Goal: Task Accomplishment & Management: Manage account settings

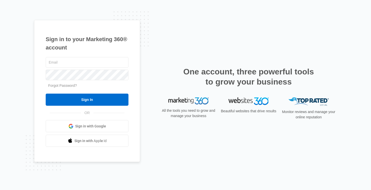
type input "[PERSON_NAME][EMAIL_ADDRESS][DOMAIN_NAME]"
click at [30, 95] on div "Sign in to your Marketing 360® account Forgot Password? Sign In OR Sign in with…" at bounding box center [185, 95] width 371 height 190
click at [55, 87] on link "Forgot Password?" at bounding box center [62, 85] width 29 height 4
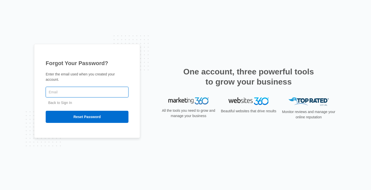
type input "[PERSON_NAME][EMAIL_ADDRESS][DOMAIN_NAME]"
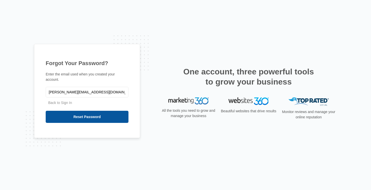
click at [100, 120] on input "Reset Password" at bounding box center [87, 117] width 83 height 12
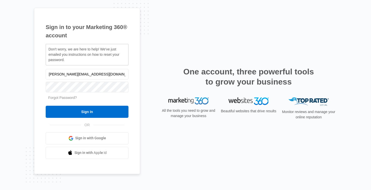
click at [165, 146] on div "Sign in to your Marketing 360® account Don't worry, we are here to help! We've …" at bounding box center [185, 95] width 302 height 174
